Goal: Information Seeking & Learning: Learn about a topic

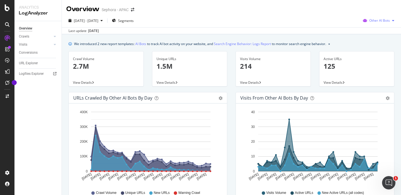
click at [379, 23] on span "Other AI Bots" at bounding box center [379, 20] width 21 height 5
click at [319, 13] on div "Overview Sephora - APAC" at bounding box center [231, 7] width 339 height 14
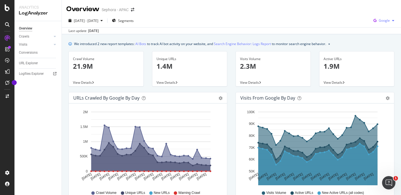
click at [391, 21] on div "button" at bounding box center [392, 20] width 7 height 3
click at [382, 53] on span "OpenAI" at bounding box center [384, 52] width 21 height 5
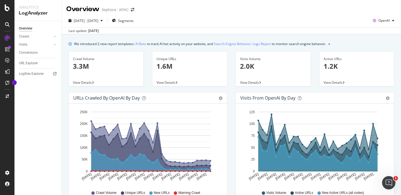
click at [254, 81] on span "View Details" at bounding box center [249, 82] width 19 height 5
